Goal: Task Accomplishment & Management: Manage account settings

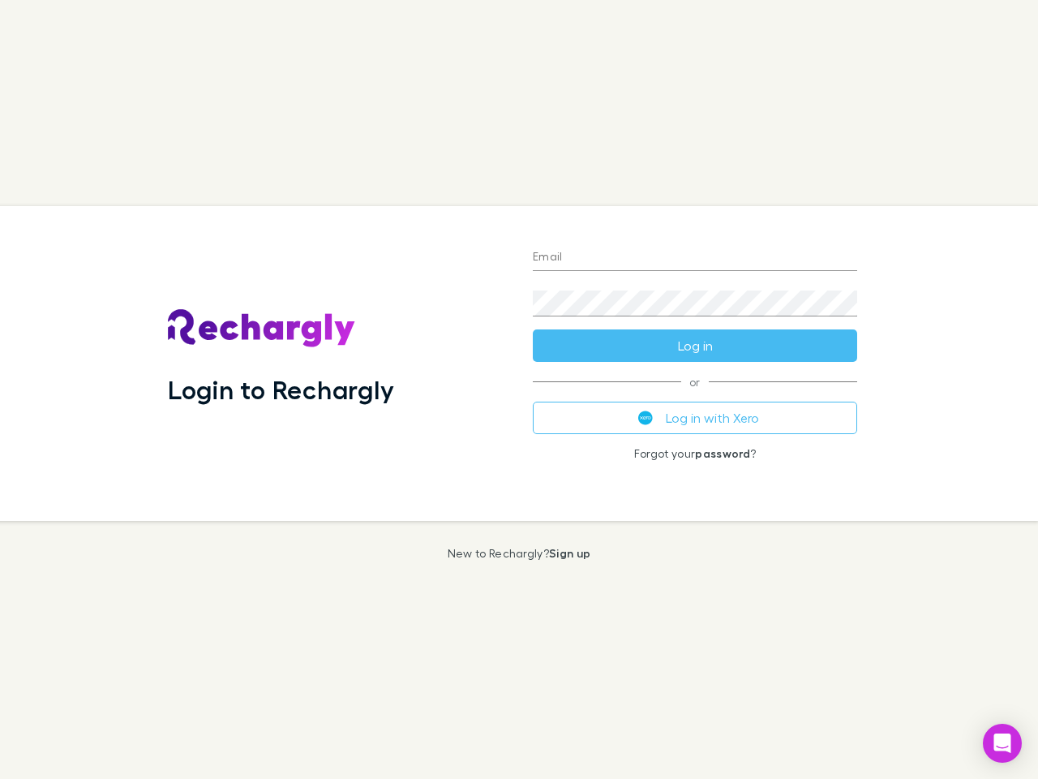
click at [519, 389] on div "Login to Rechargly" at bounding box center [337, 363] width 365 height 315
click at [695, 258] on input "Email" at bounding box center [695, 258] width 324 height 26
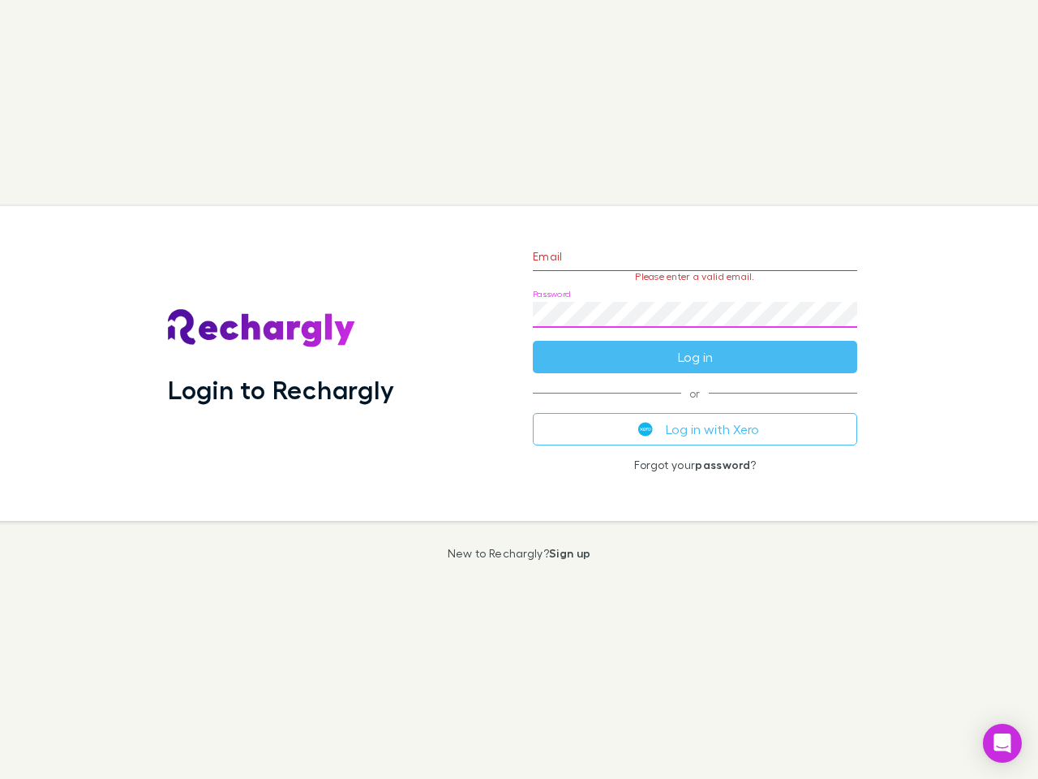
click at [695, 346] on form "Email Please enter a valid email. Password Log in" at bounding box center [695, 302] width 324 height 141
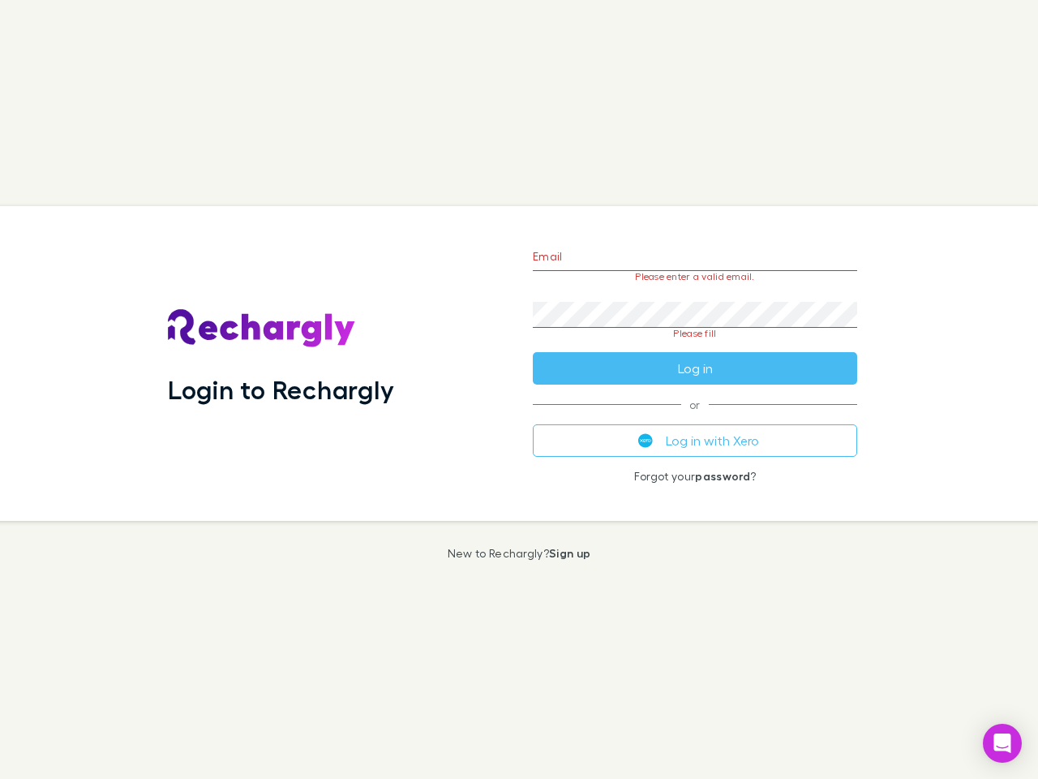
click at [695, 418] on div "Email Please enter a valid email. Password Please fill Log in or Log in with Xe…" at bounding box center [695, 363] width 350 height 315
click at [1003, 743] on icon "Open Intercom Messenger" at bounding box center [1003, 742] width 17 height 19
